Goal: Task Accomplishment & Management: Use online tool/utility

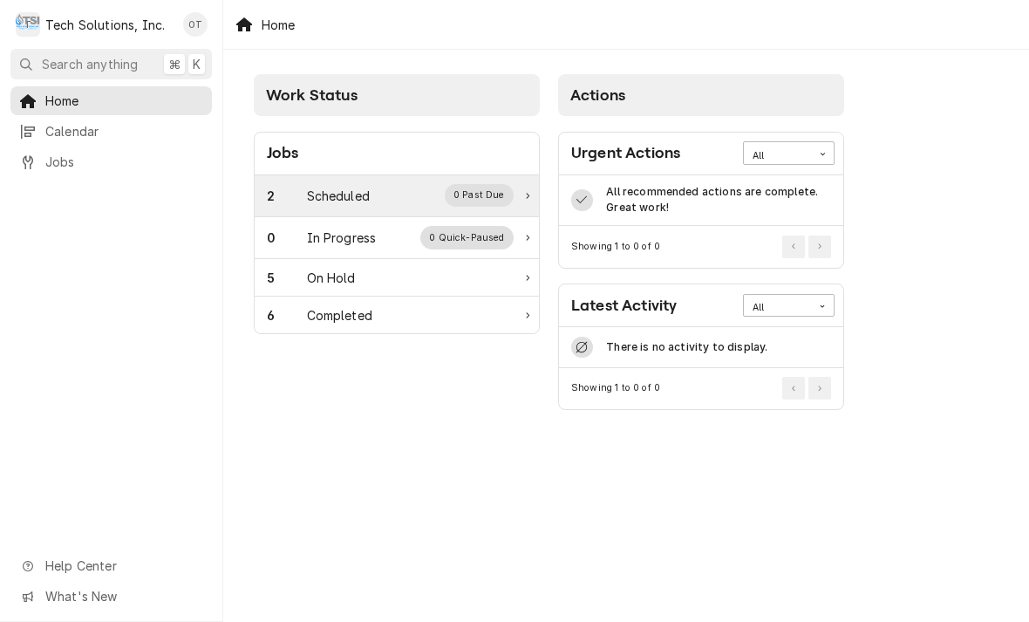
click at [482, 194] on div "0 Past Due" at bounding box center [480, 195] width 70 height 23
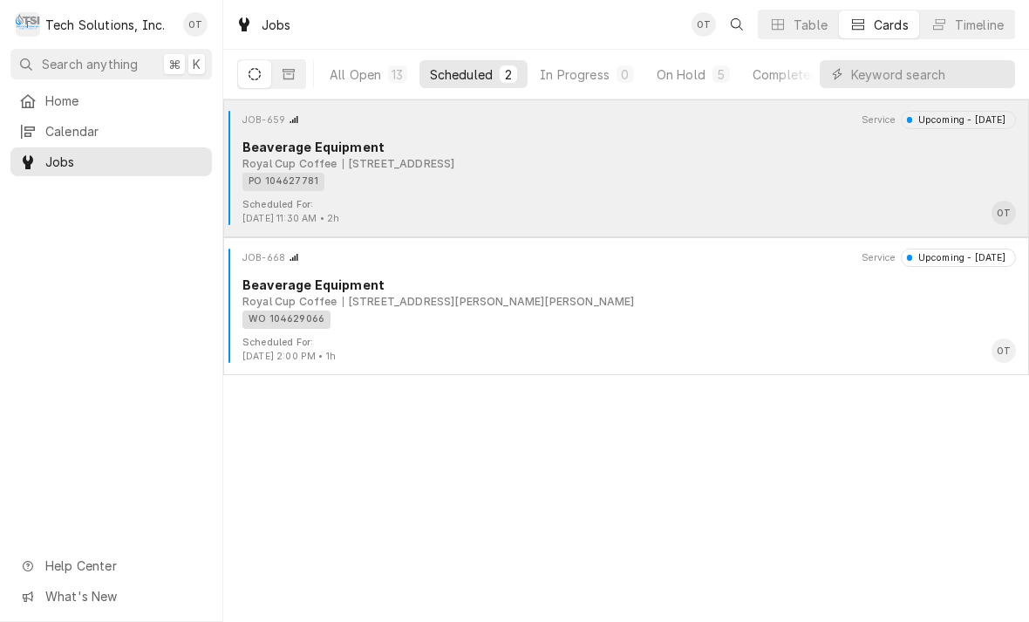
click at [489, 185] on div "PO 104627781" at bounding box center [624, 182] width 762 height 18
click at [494, 188] on div "PO 104627781" at bounding box center [624, 182] width 762 height 18
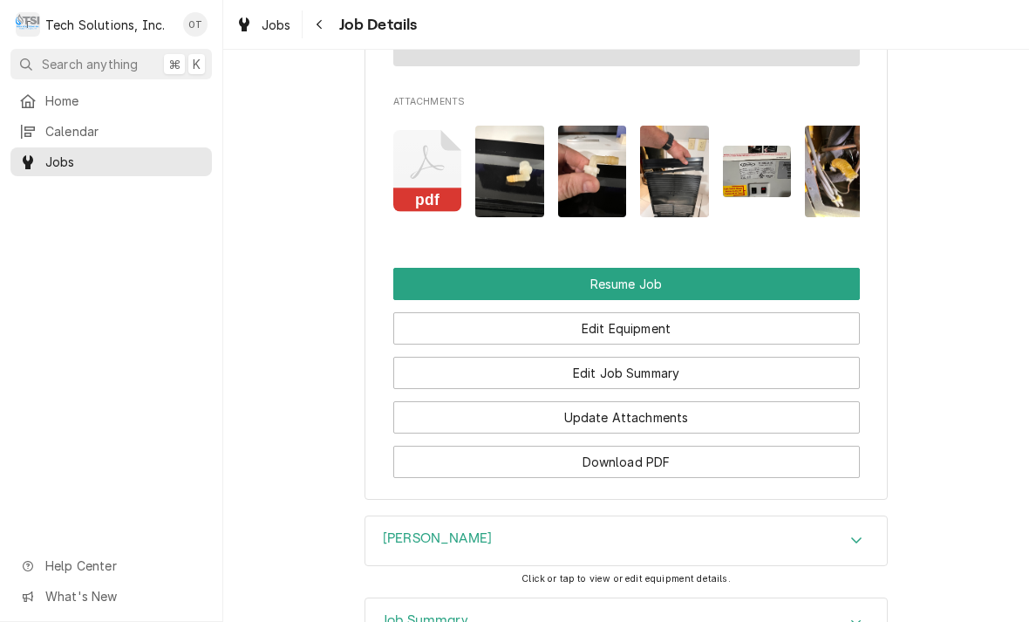
scroll to position [1585, 0]
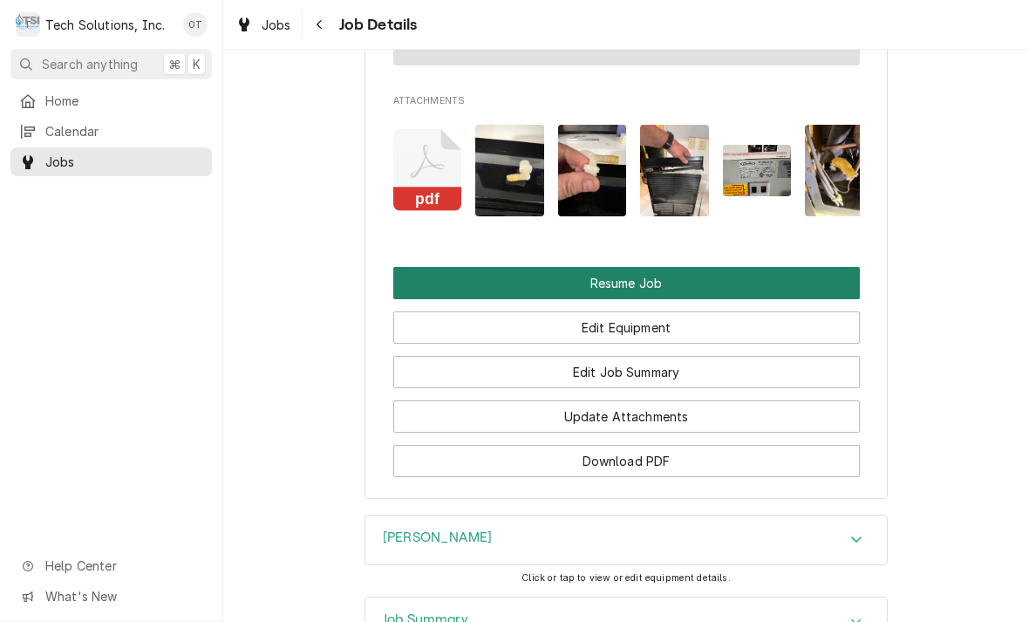
click at [638, 287] on button "Resume Job" at bounding box center [626, 283] width 467 height 32
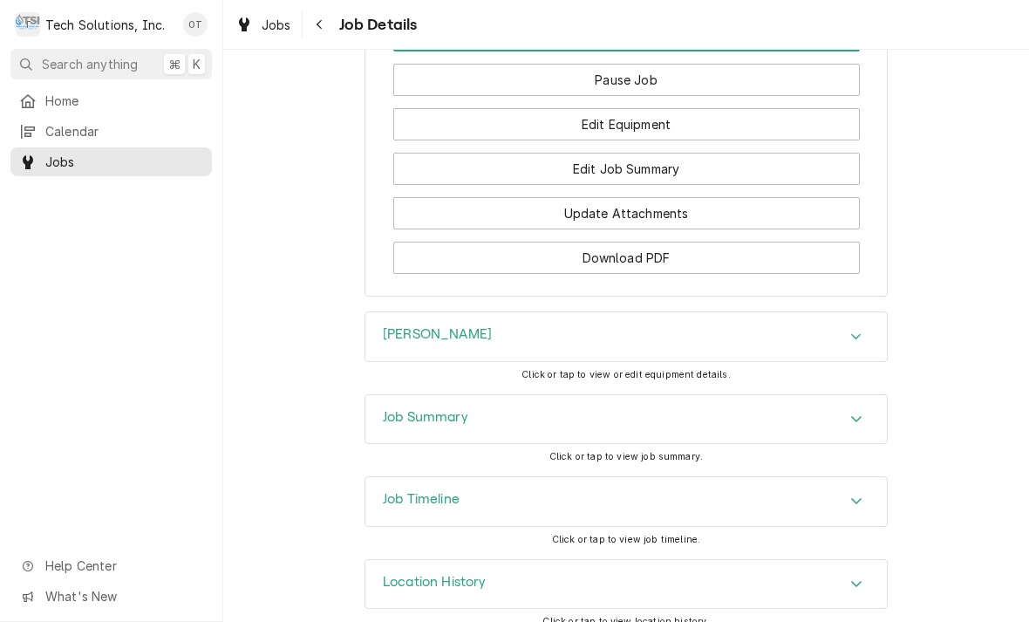
scroll to position [1774, 0]
